Goal: Task Accomplishment & Management: Use online tool/utility

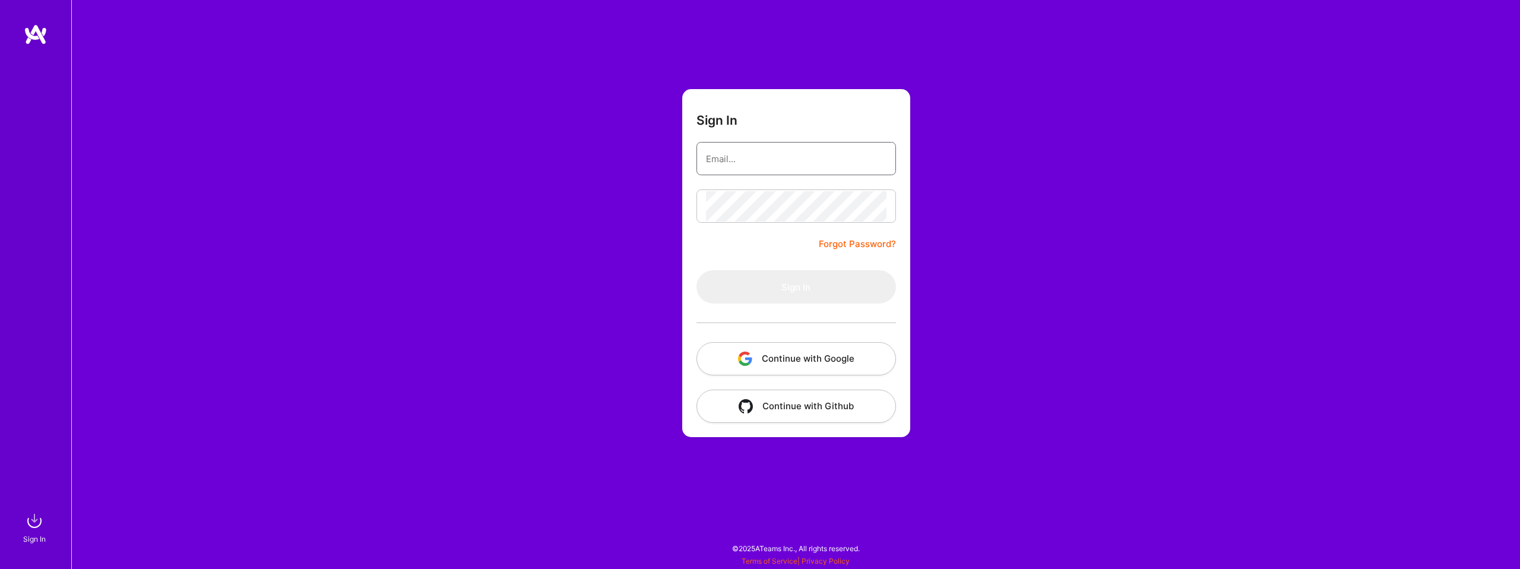
type input "[EMAIL_ADDRESS][DOMAIN_NAME]"
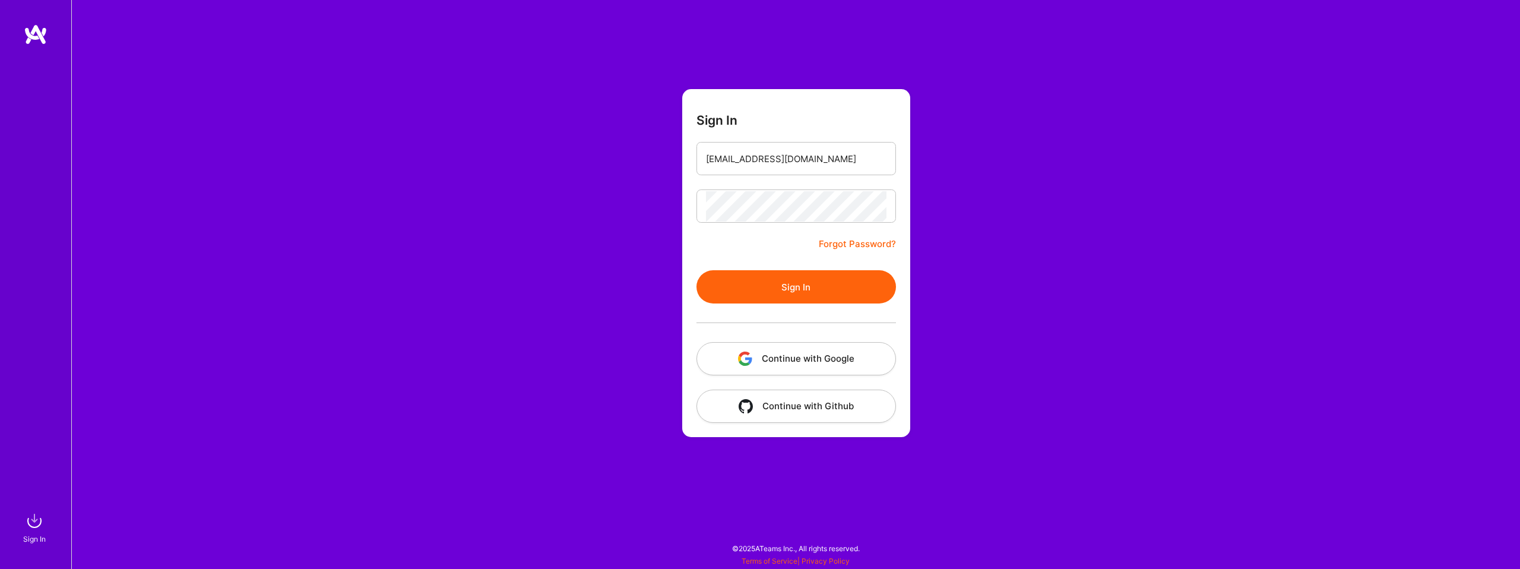
drag, startPoint x: 785, startPoint y: 277, endPoint x: 792, endPoint y: 277, distance: 7.1
click at [785, 277] on button "Sign In" at bounding box center [795, 286] width 199 height 33
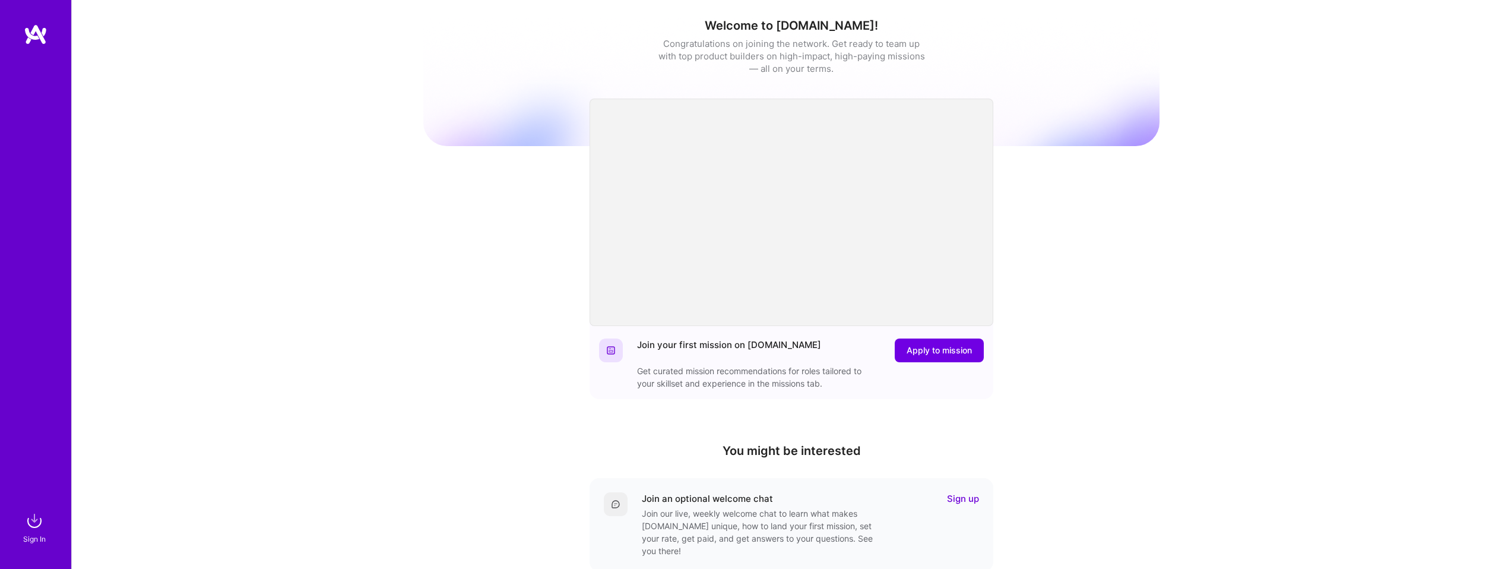
click at [31, 519] on img at bounding box center [35, 521] width 24 height 24
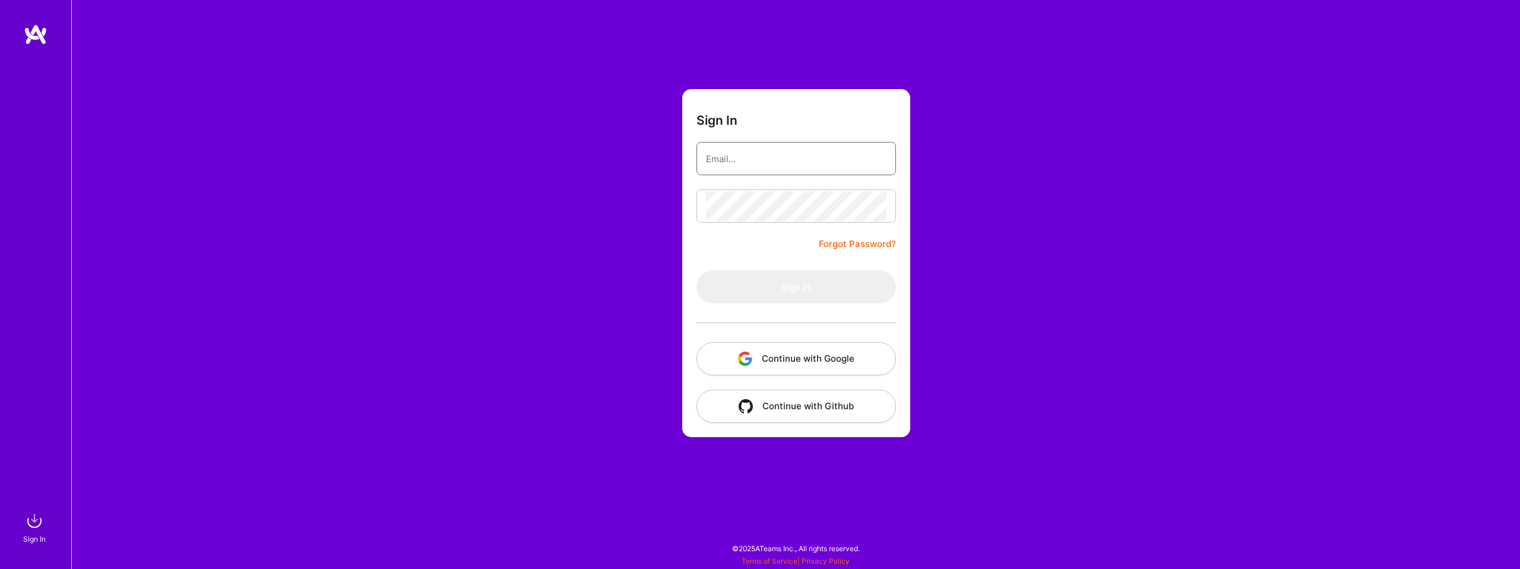
type input "[EMAIL_ADDRESS][DOMAIN_NAME]"
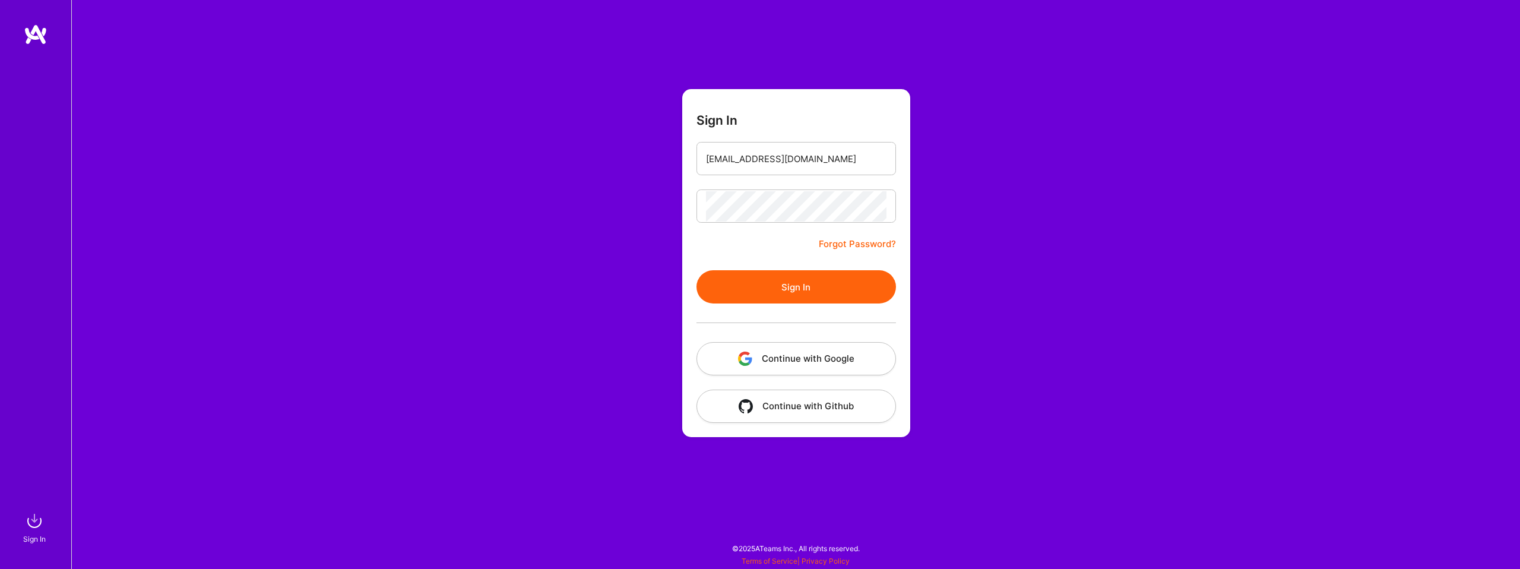
drag, startPoint x: 776, startPoint y: 283, endPoint x: 741, endPoint y: 286, distance: 35.2
click at [776, 283] on button "Sign In" at bounding box center [795, 286] width 199 height 33
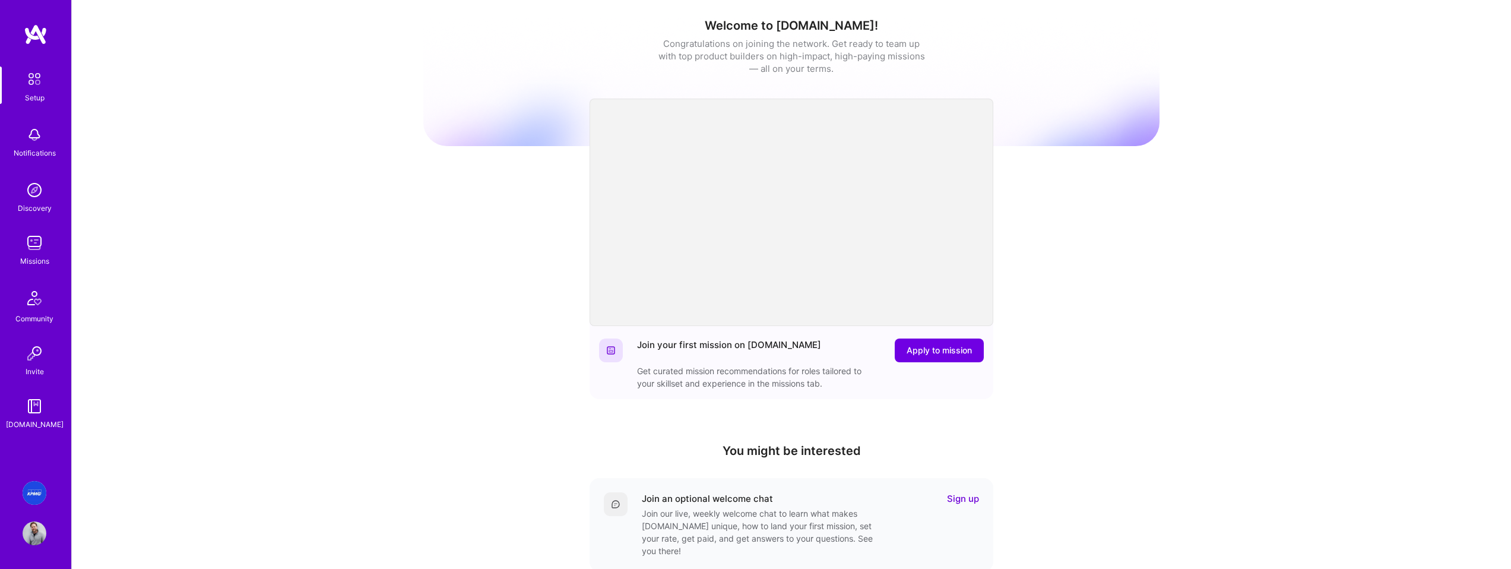
click at [34, 245] on img at bounding box center [35, 243] width 24 height 24
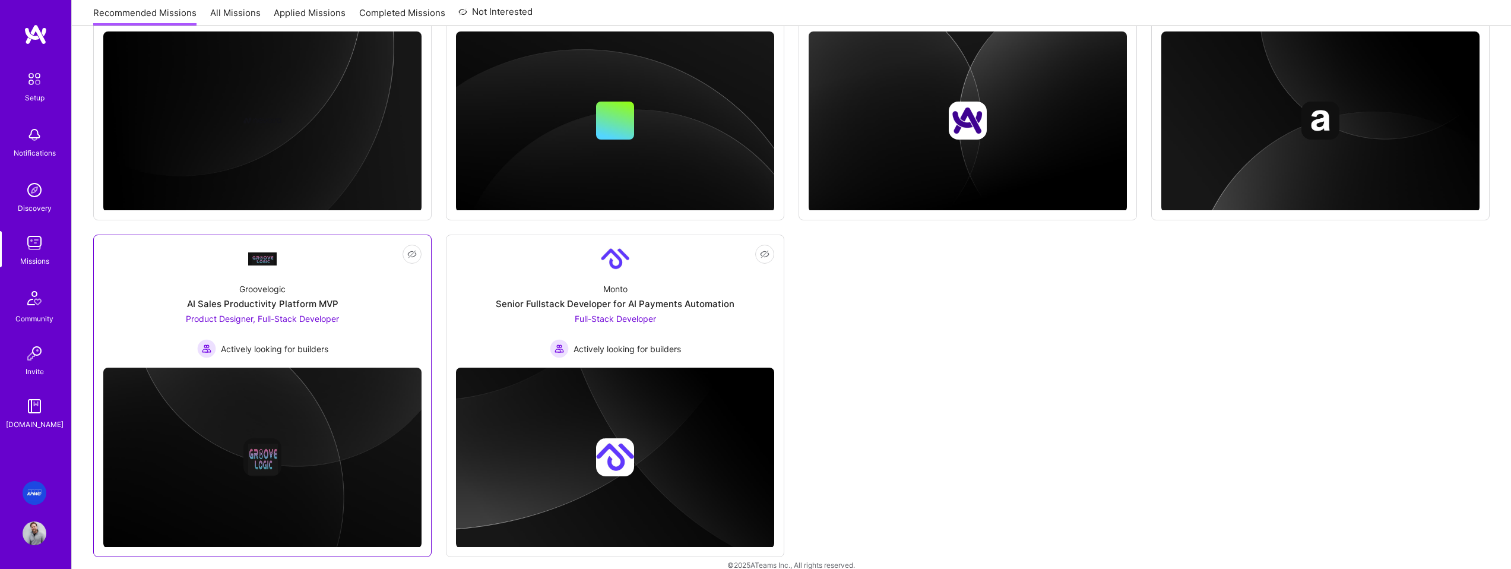
scroll to position [698, 0]
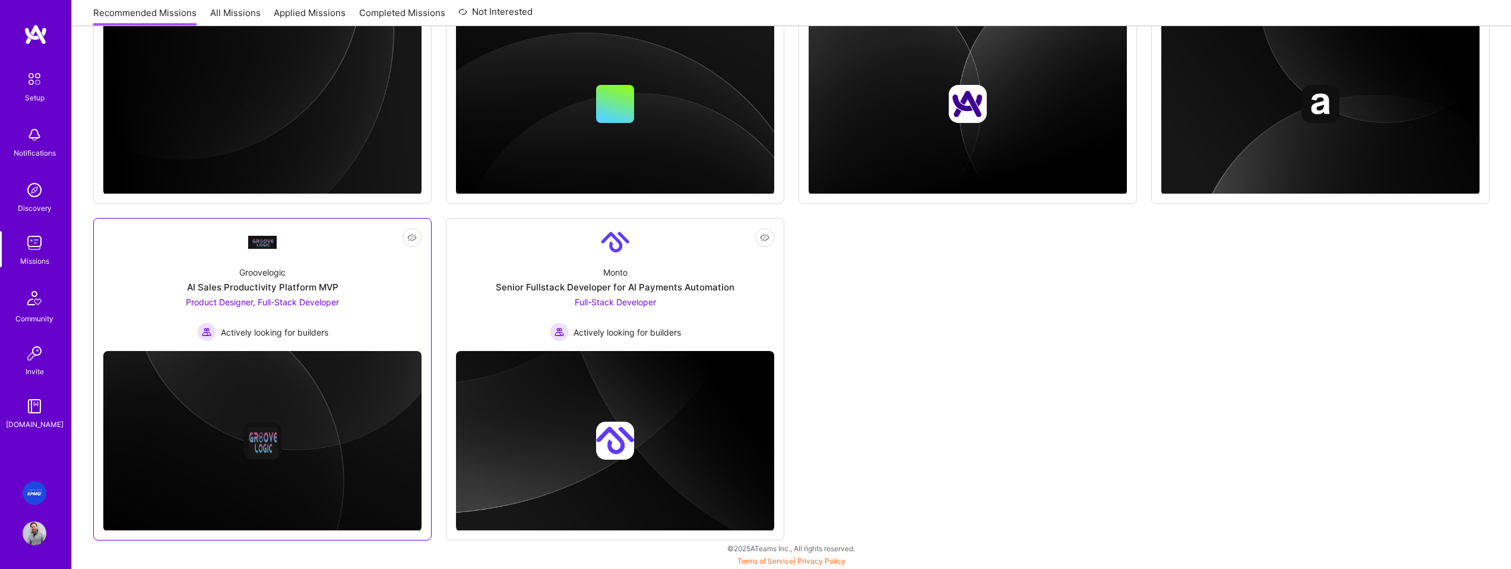
click at [291, 306] on span "Product Designer, Full-Stack Developer" at bounding box center [262, 302] width 153 height 10
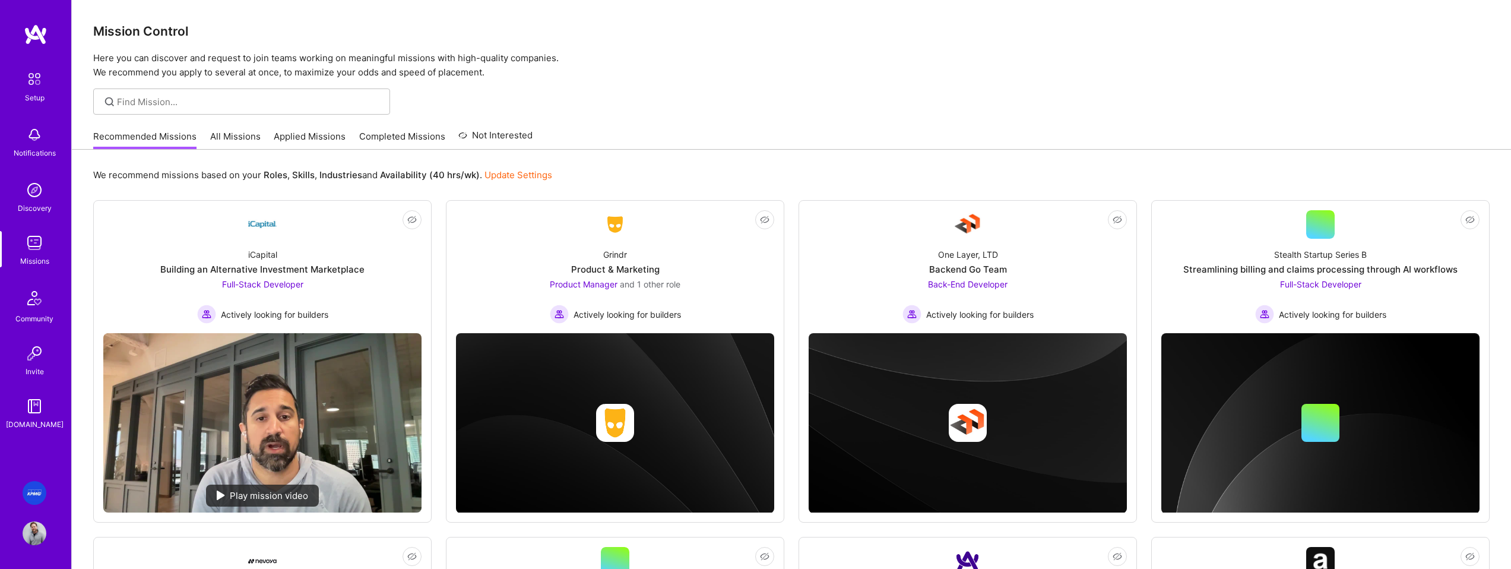
scroll to position [698, 0]
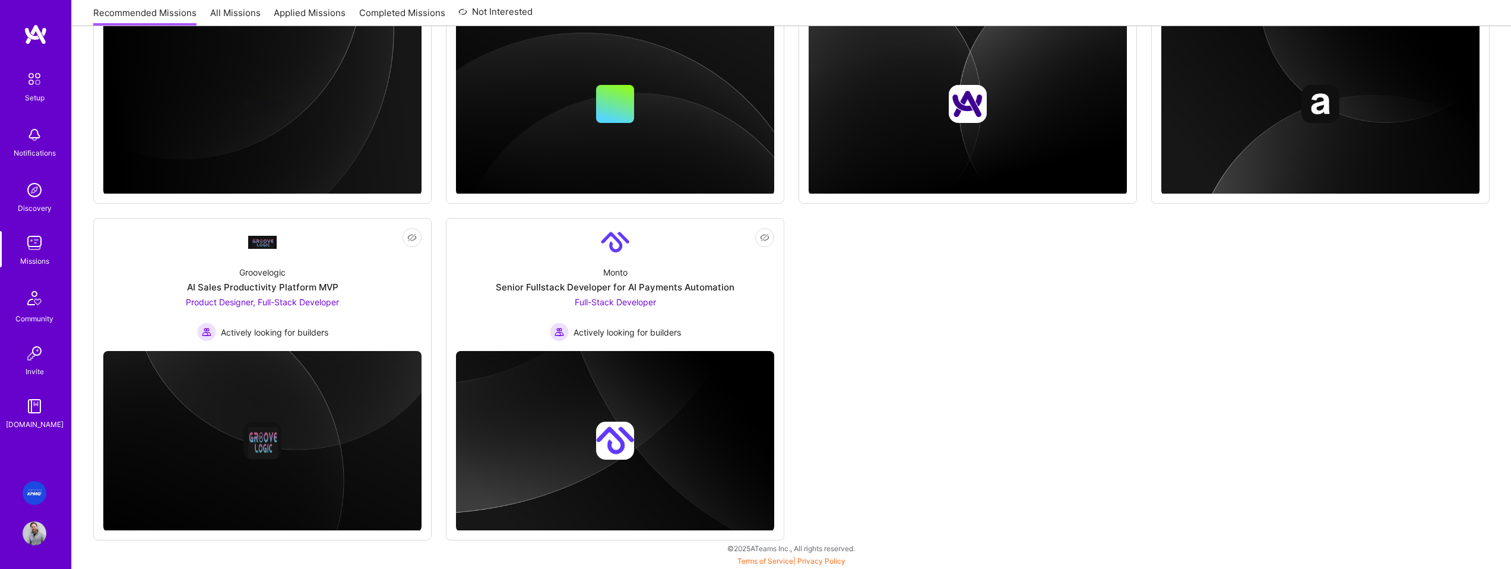
click at [27, 490] on img at bounding box center [35, 493] width 24 height 24
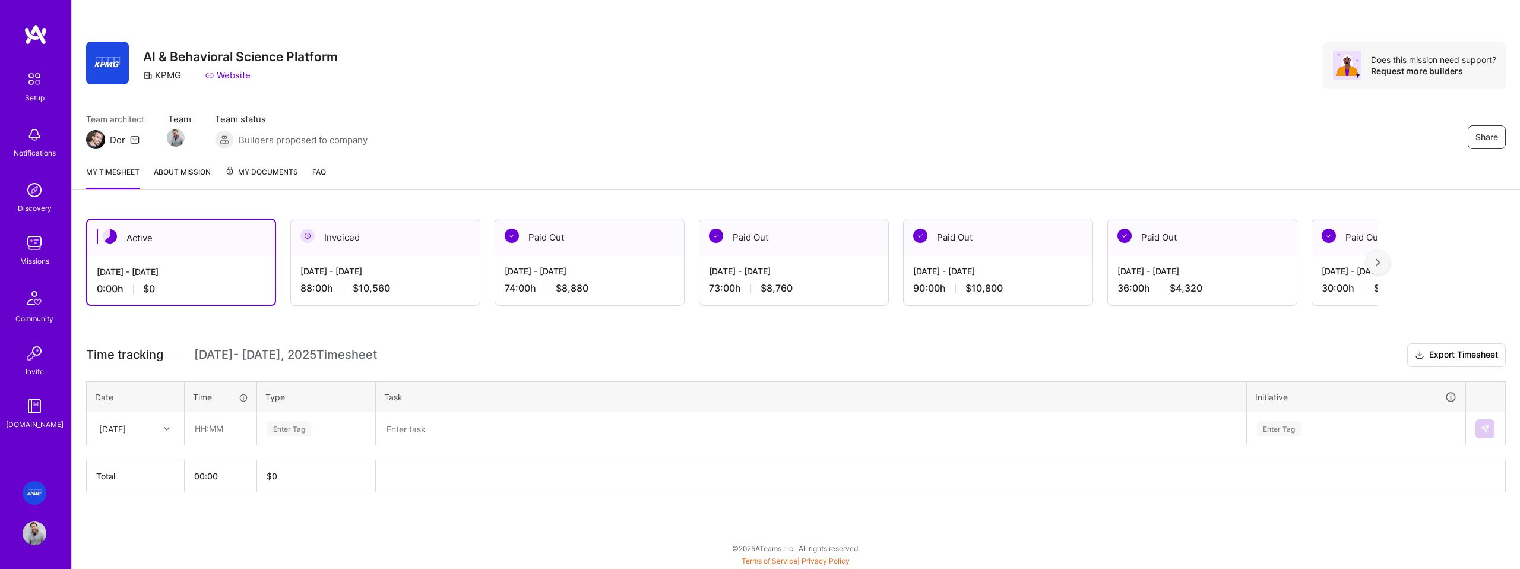
click at [1384, 264] on div at bounding box center [1378, 262] width 24 height 24
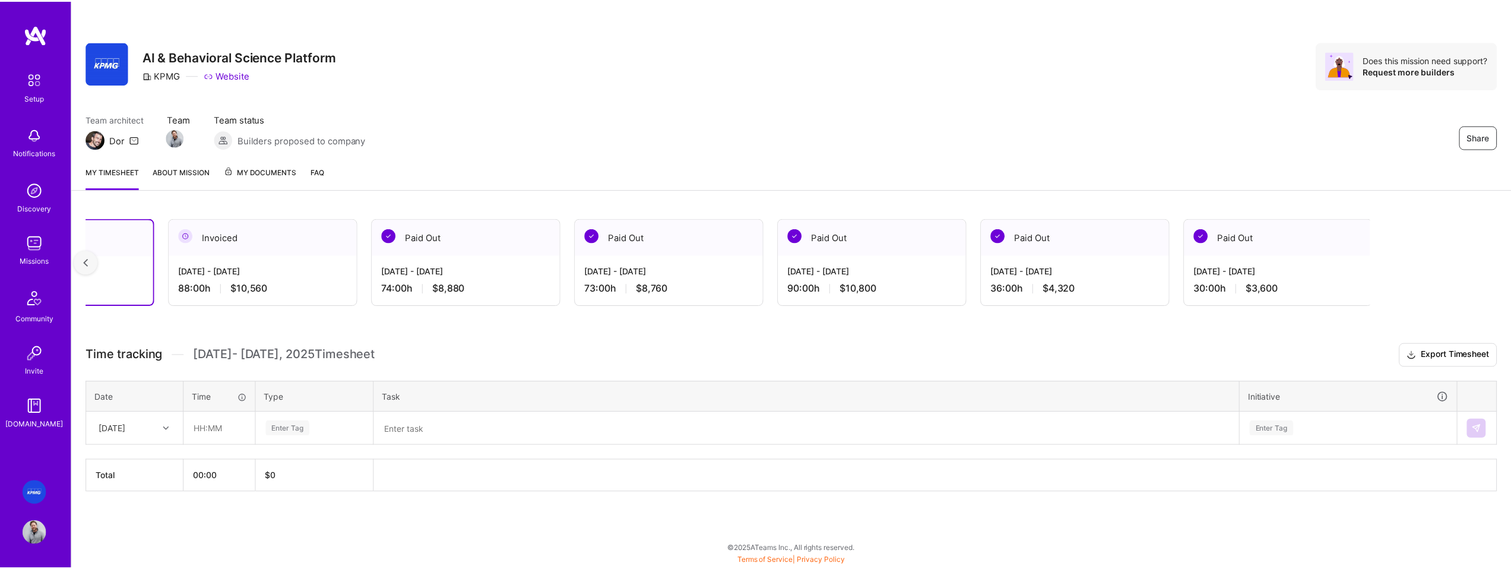
scroll to position [0, 123]
click at [262, 169] on span "My Documents" at bounding box center [261, 172] width 73 height 13
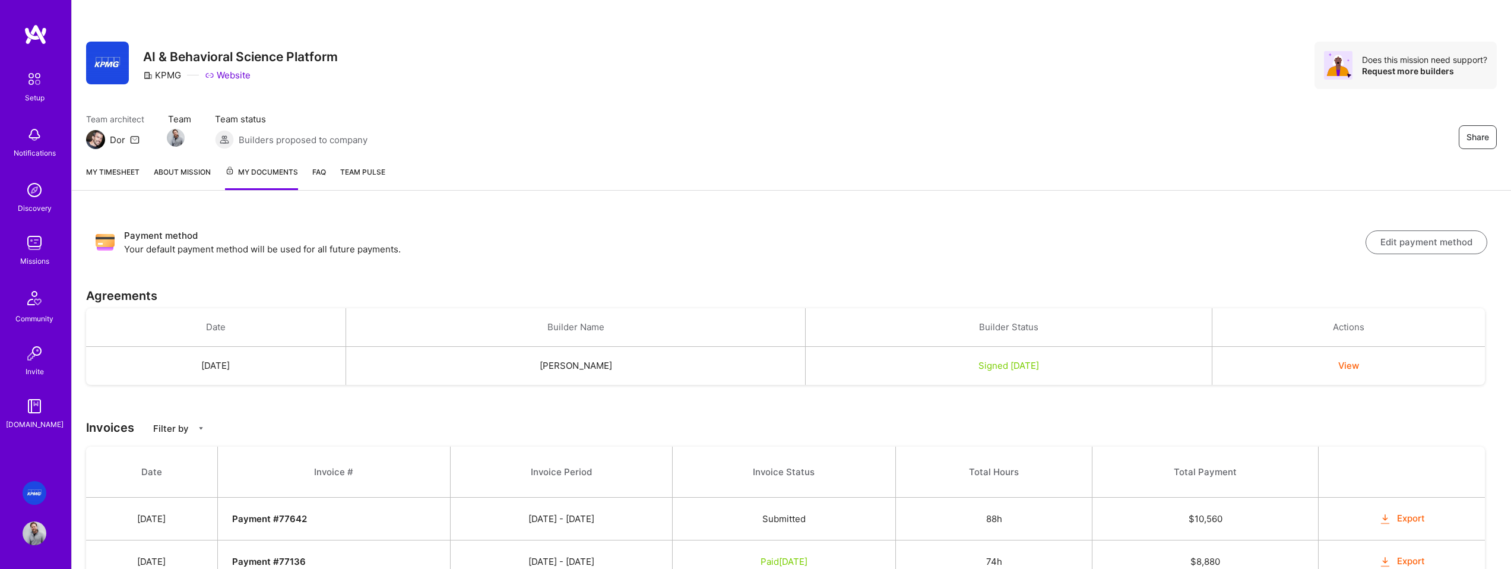
click at [183, 175] on link "About Mission" at bounding box center [182, 178] width 57 height 24
